Goal: Information Seeking & Learning: Find specific fact

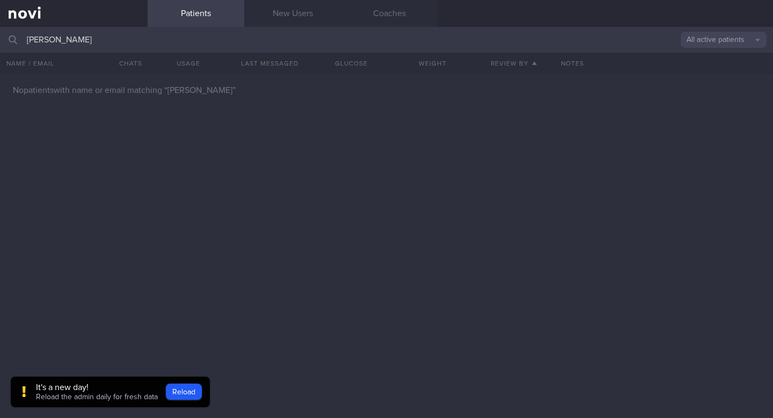
drag, startPoint x: 77, startPoint y: 39, endPoint x: 0, endPoint y: 39, distance: 77.3
click at [0, 39] on input "[PERSON_NAME]" at bounding box center [386, 40] width 773 height 26
type input "ho [PERSON_NAME]"
click at [302, 17] on link "New Users" at bounding box center [292, 13] width 97 height 27
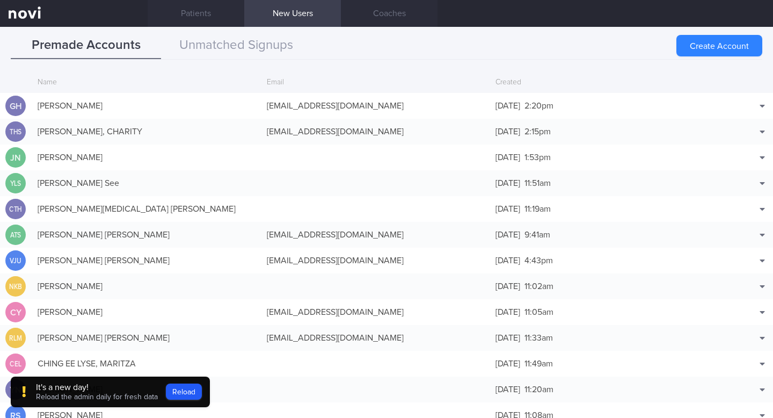
click at [304, 15] on link "New Users" at bounding box center [292, 13] width 97 height 27
click at [256, 42] on button "Unmatched Signups" at bounding box center [236, 45] width 150 height 27
